Goal: Transaction & Acquisition: Purchase product/service

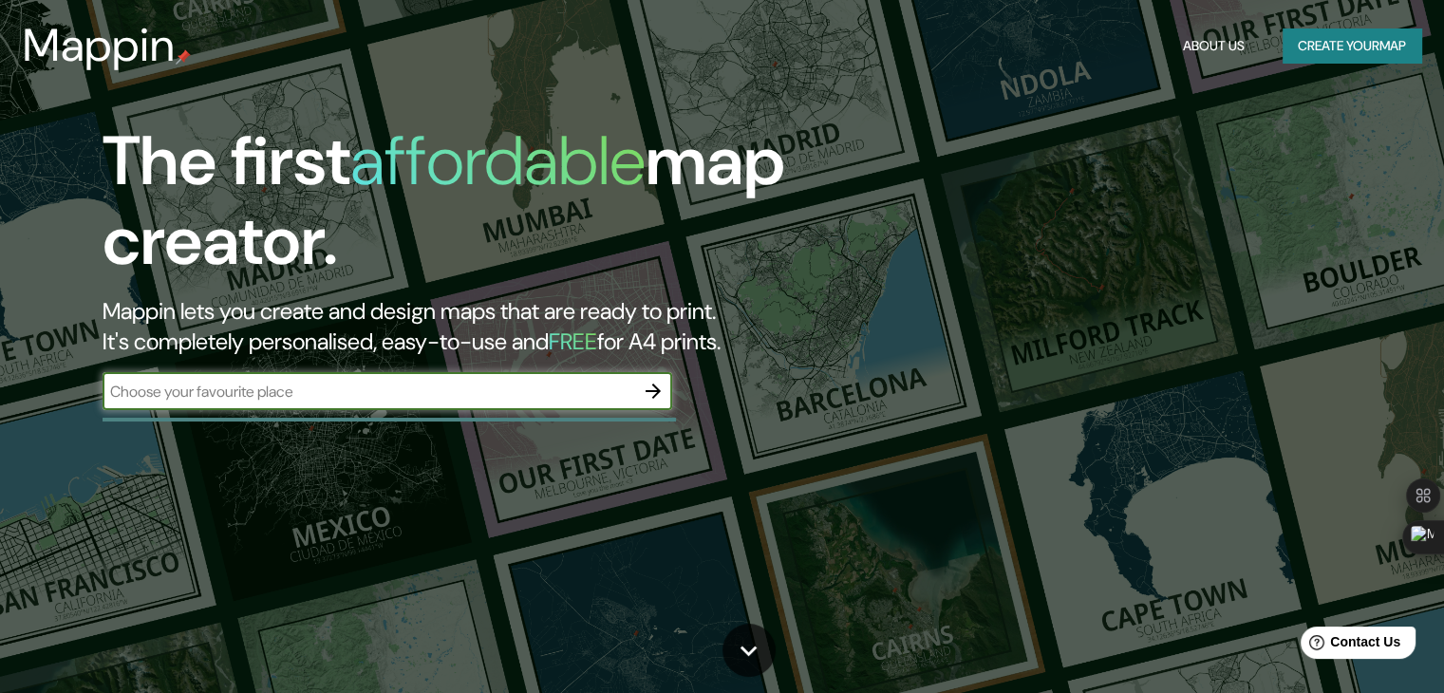
click at [362, 389] on input "text" at bounding box center [369, 392] width 532 height 22
type input "[GEOGRAPHIC_DATA]"
click at [656, 396] on icon "button" at bounding box center [653, 391] width 23 height 23
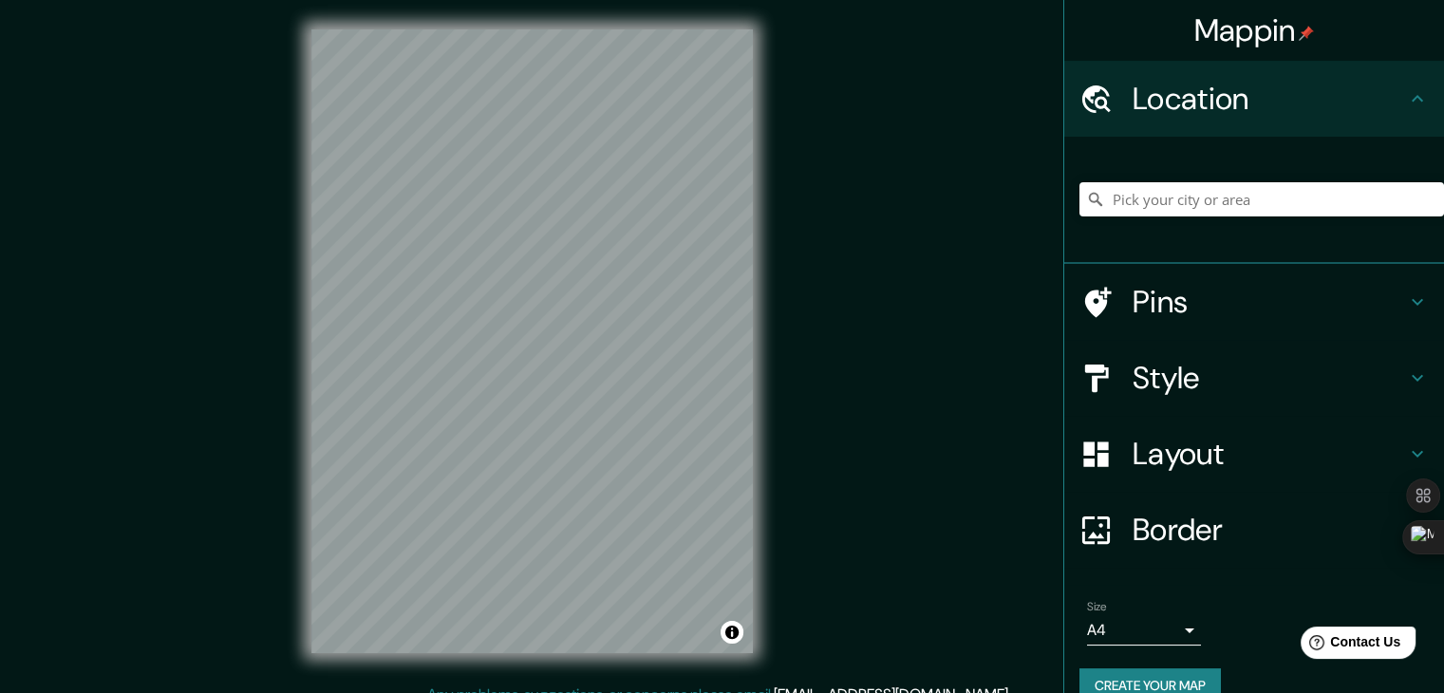
scroll to position [2, 0]
click at [1142, 201] on input "Pick your city or area" at bounding box center [1261, 199] width 365 height 34
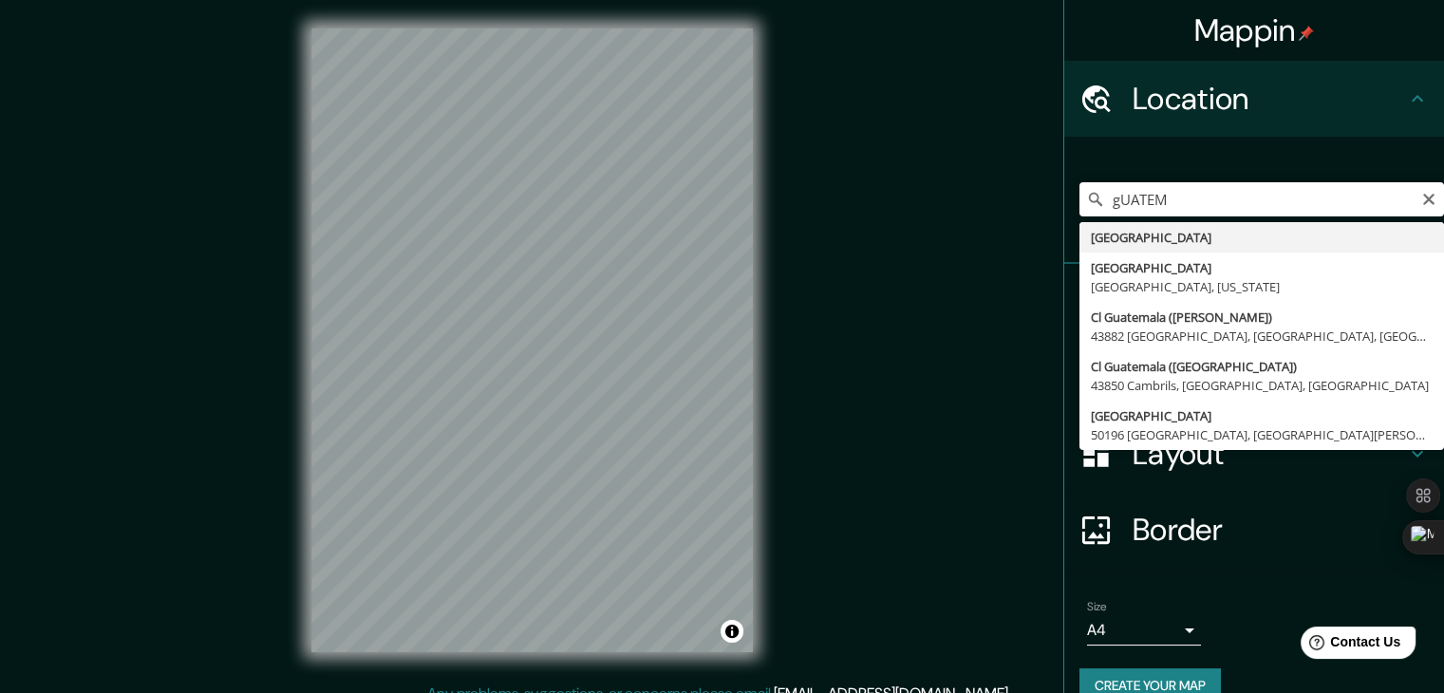
type input "[GEOGRAPHIC_DATA]"
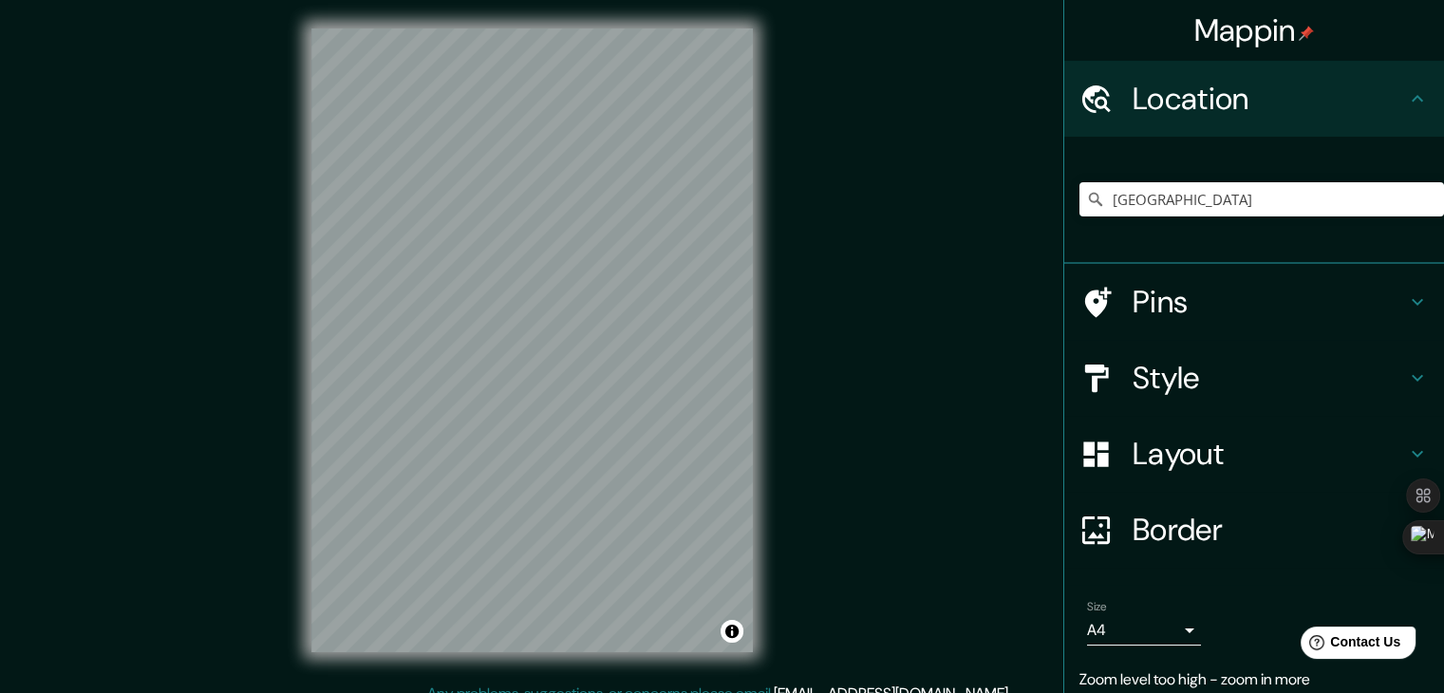
click at [875, 457] on div "Mappin Location [GEOGRAPHIC_DATA] Pins Style Layout Border Choose a border. Hin…" at bounding box center [722, 355] width 1444 height 715
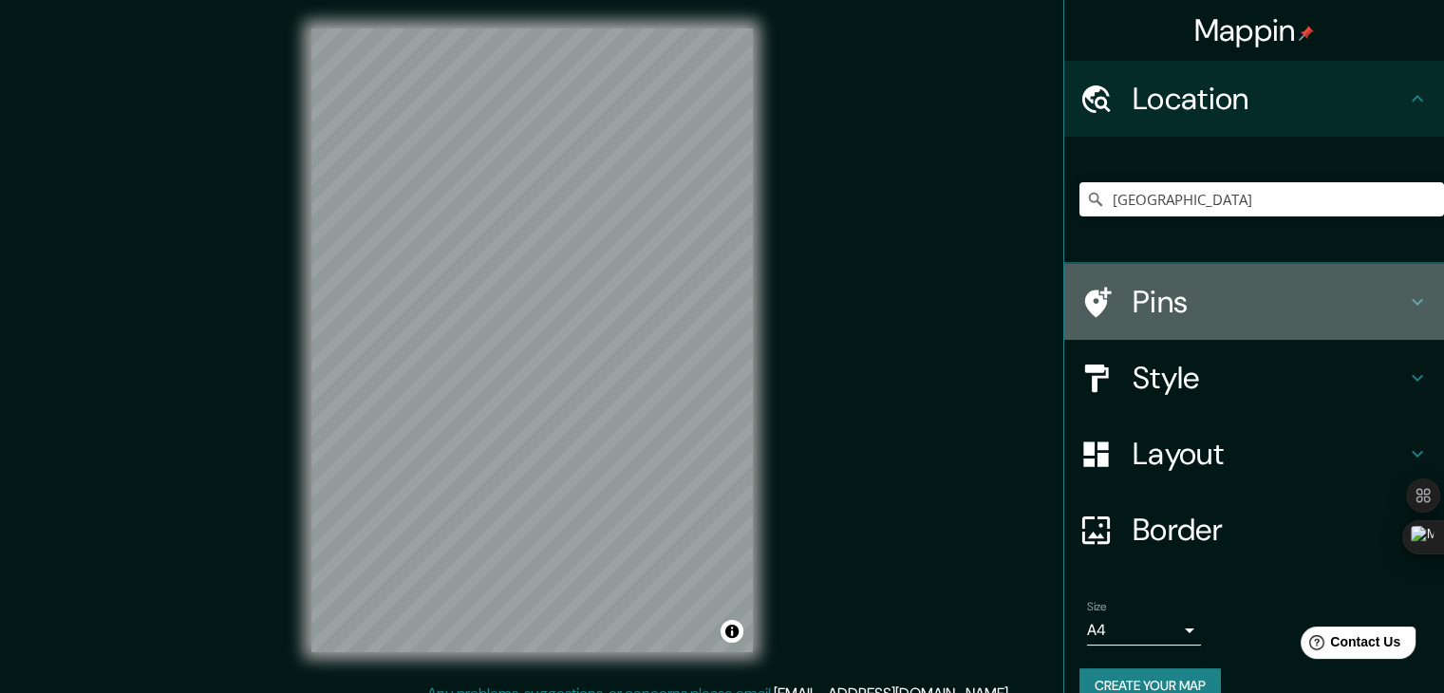
click at [1148, 293] on h4 "Pins" at bounding box center [1268, 302] width 273 height 38
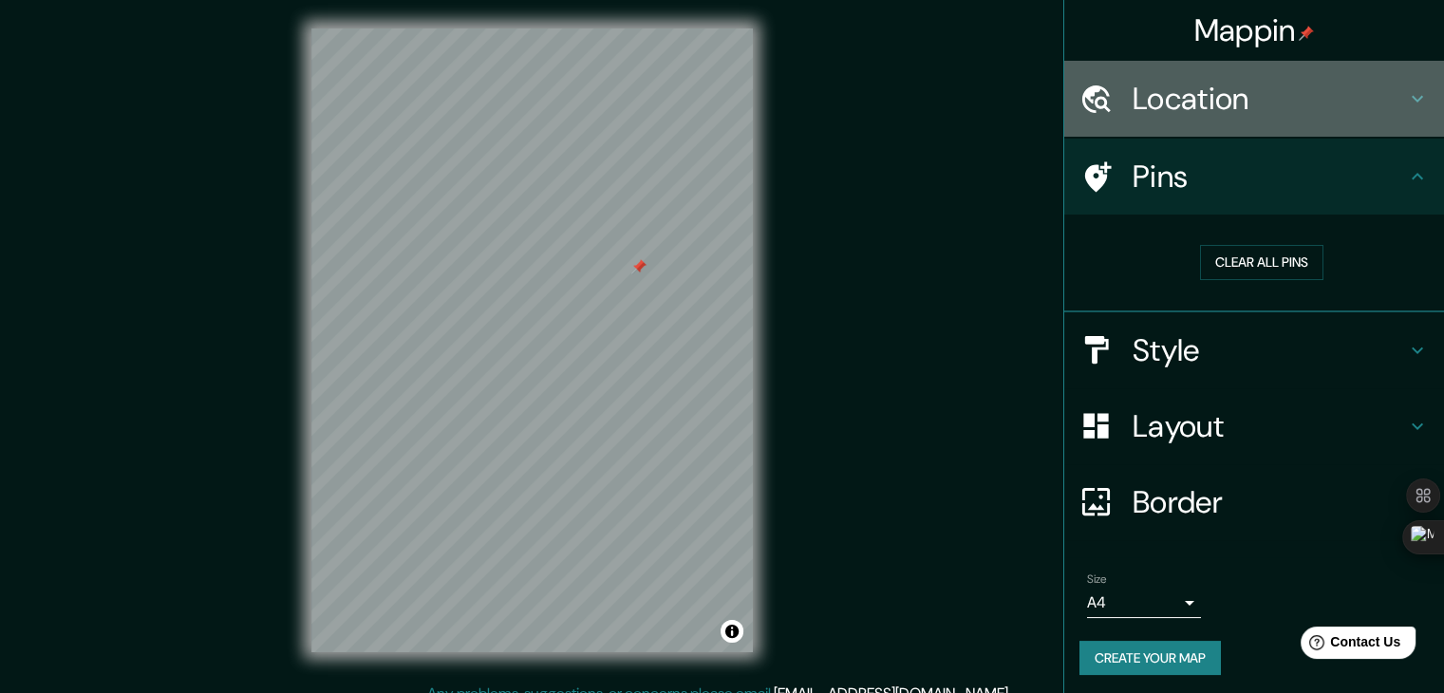
click at [1166, 102] on h4 "Location" at bounding box center [1268, 99] width 273 height 38
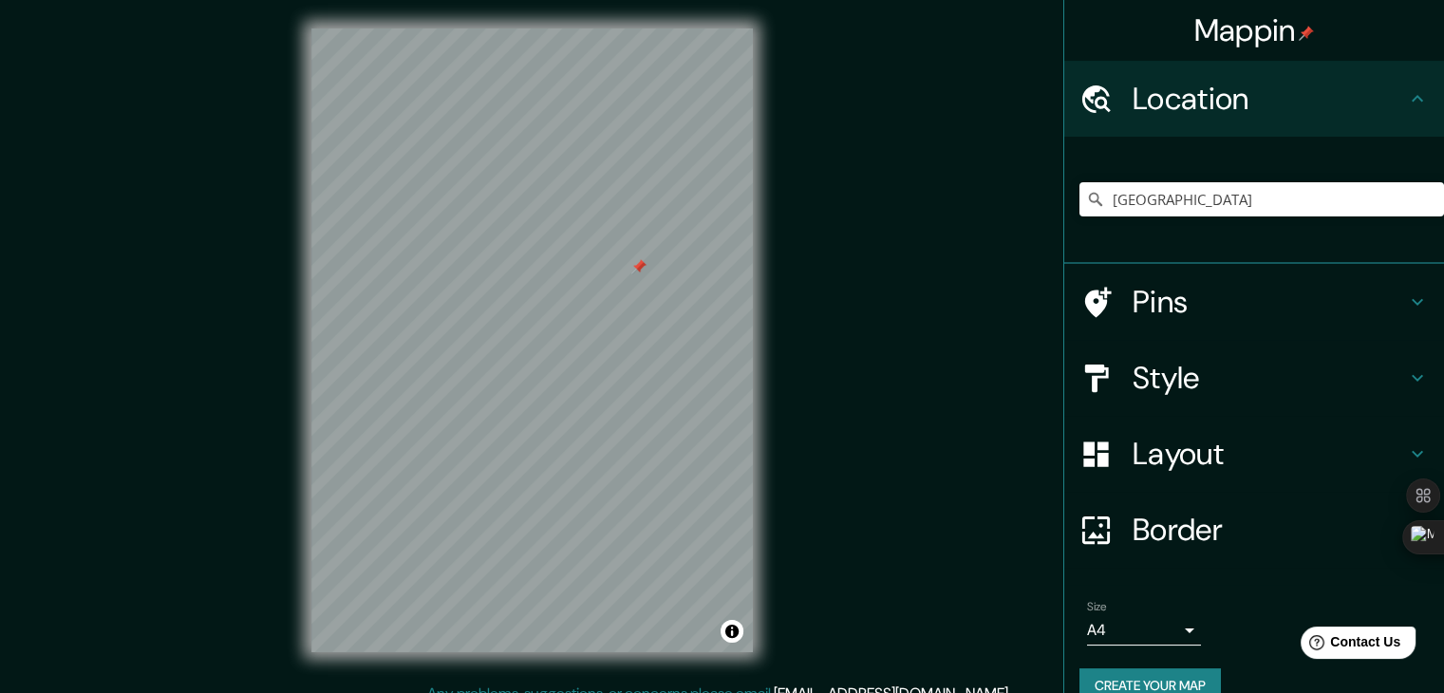
click at [1166, 102] on h4 "Location" at bounding box center [1268, 99] width 273 height 38
click at [1162, 104] on h4 "Location" at bounding box center [1268, 99] width 273 height 38
click at [1406, 103] on icon at bounding box center [1417, 98] width 23 height 23
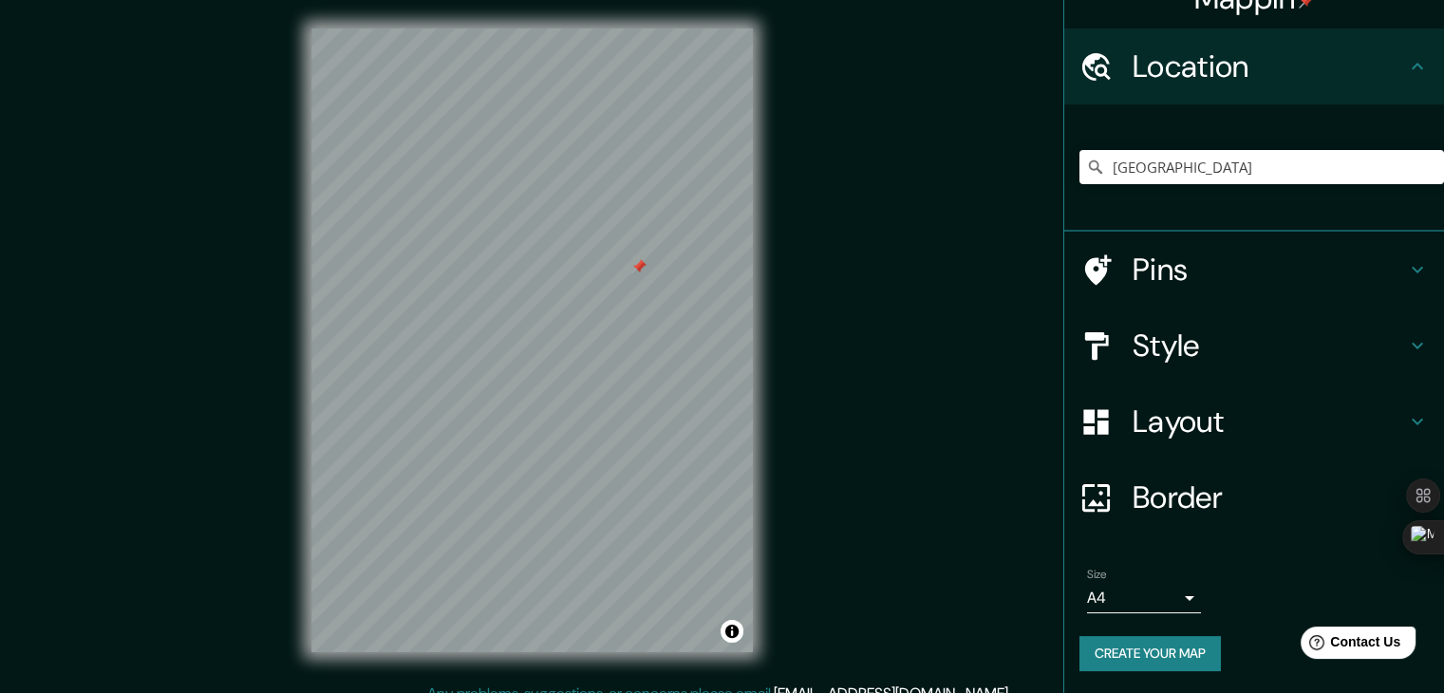
scroll to position [4, 0]
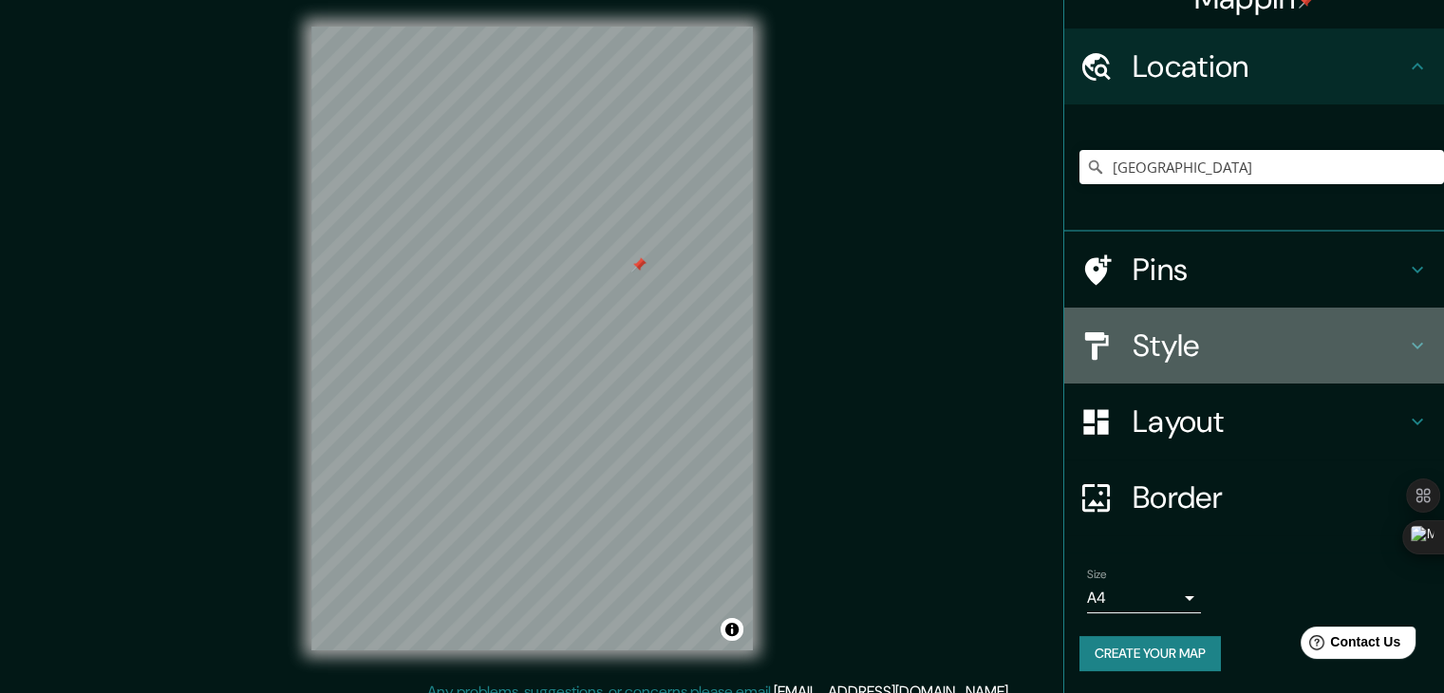
click at [1409, 345] on icon at bounding box center [1417, 345] width 23 height 23
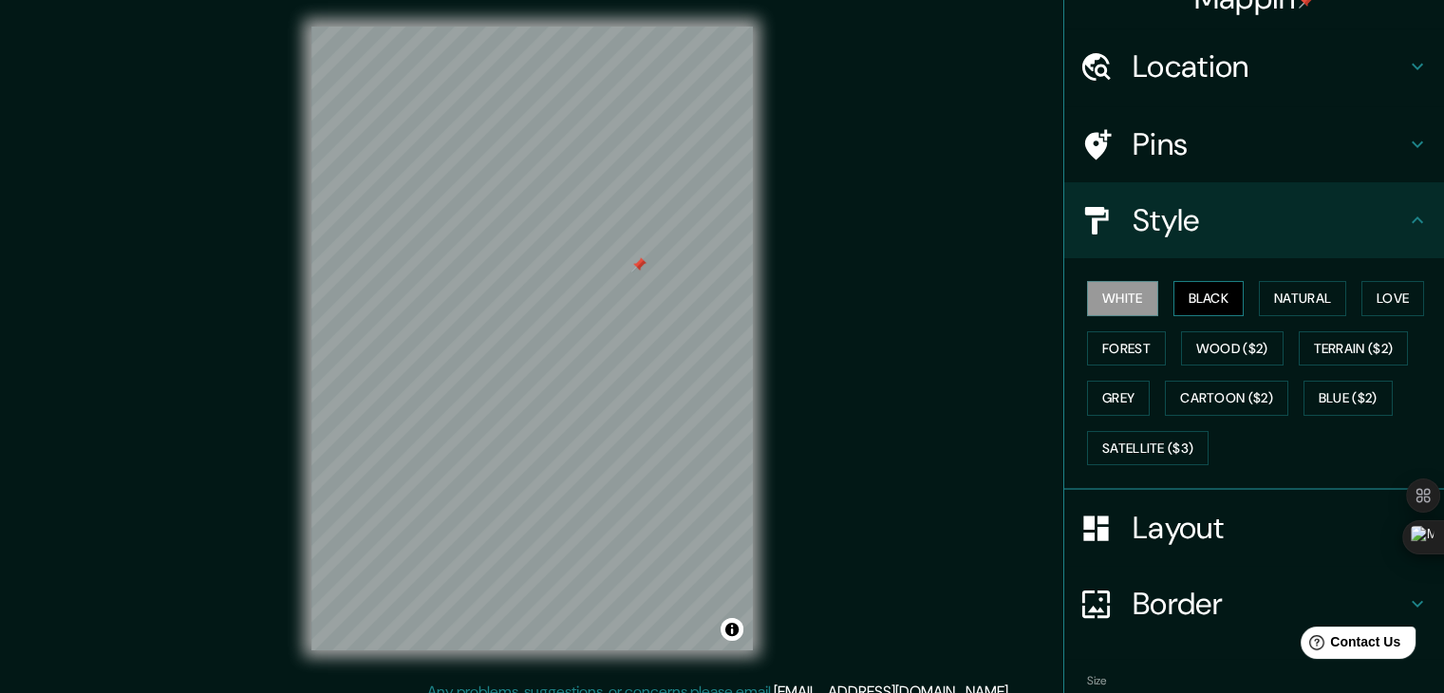
click at [1199, 301] on button "Black" at bounding box center [1208, 298] width 71 height 35
click at [1270, 301] on button "Natural" at bounding box center [1302, 298] width 87 height 35
click at [1185, 297] on button "Black" at bounding box center [1208, 298] width 71 height 35
click at [1116, 299] on button "White" at bounding box center [1122, 298] width 71 height 35
click at [1318, 353] on button "Terrain ($2)" at bounding box center [1354, 348] width 110 height 35
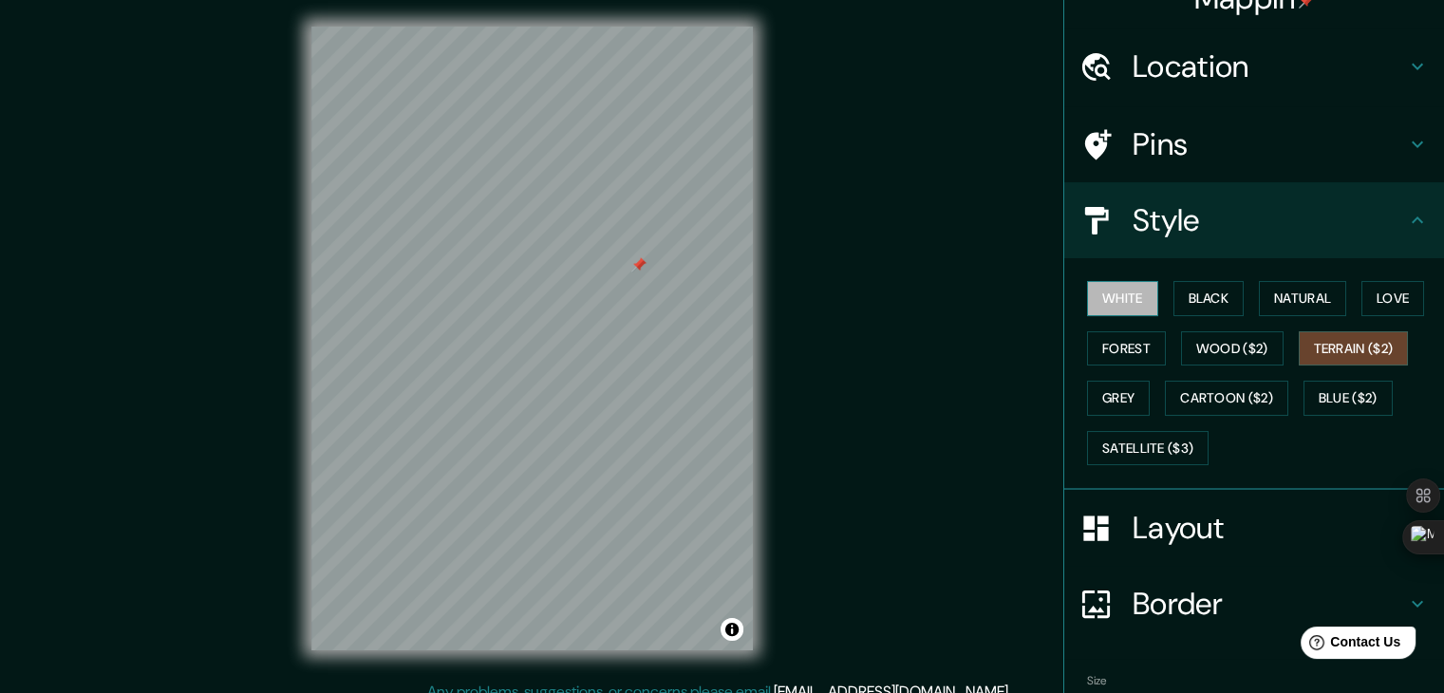
click at [1106, 295] on button "White" at bounding box center [1122, 298] width 71 height 35
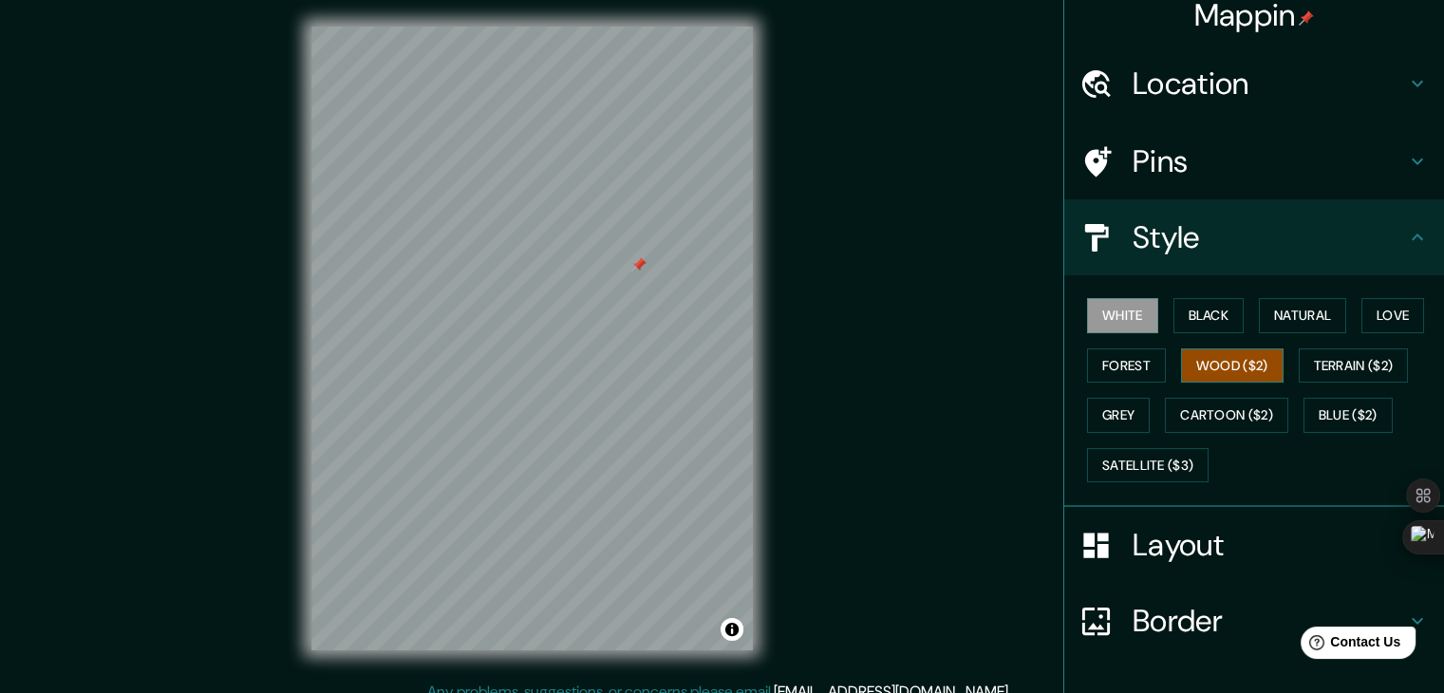
scroll to position [0, 0]
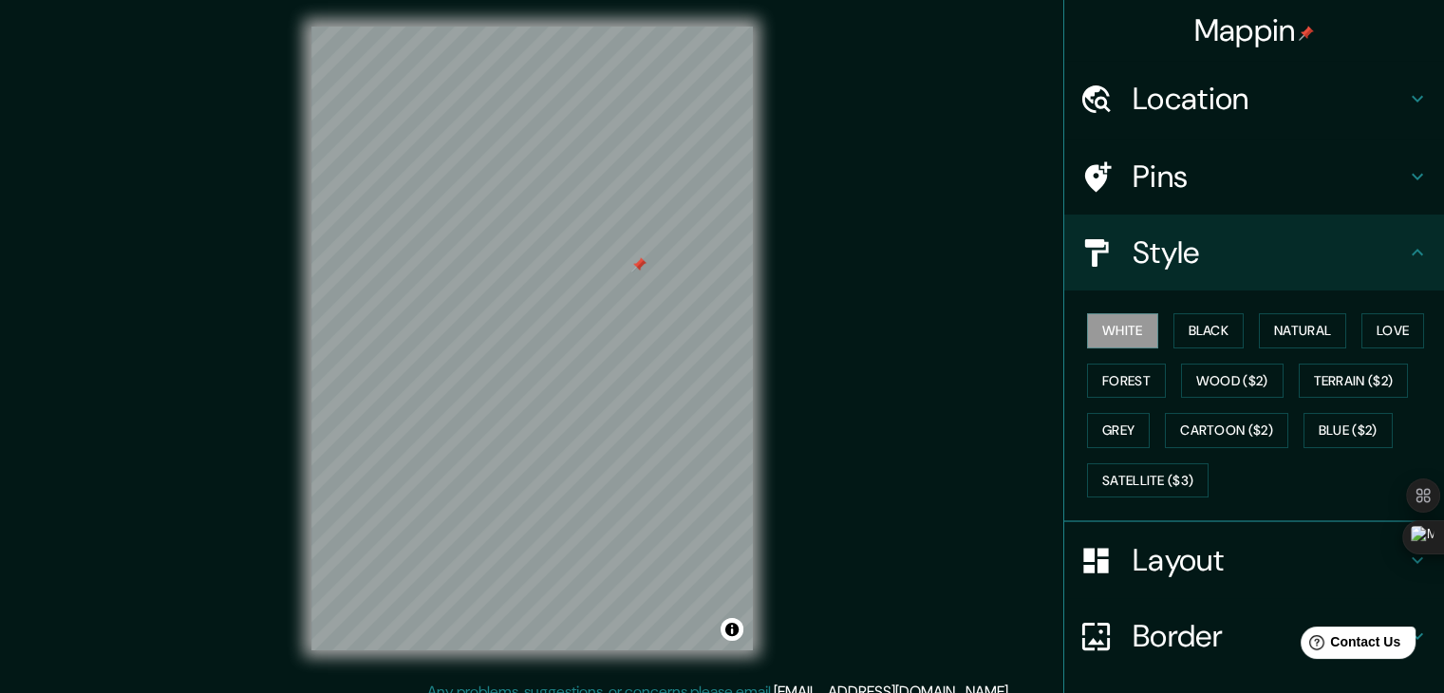
click at [1196, 189] on h4 "Pins" at bounding box center [1268, 177] width 273 height 38
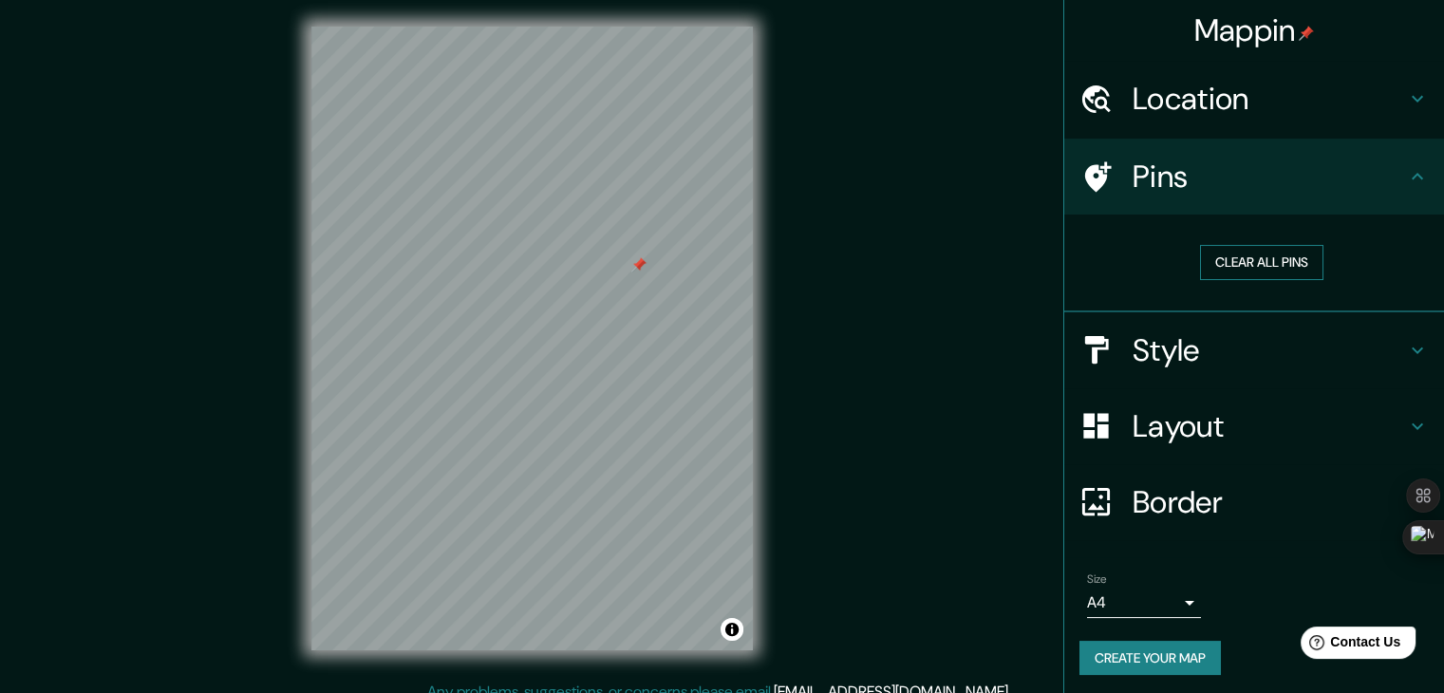
click at [1230, 259] on button "Clear all pins" at bounding box center [1261, 262] width 123 height 35
